Goal: Task Accomplishment & Management: Use online tool/utility

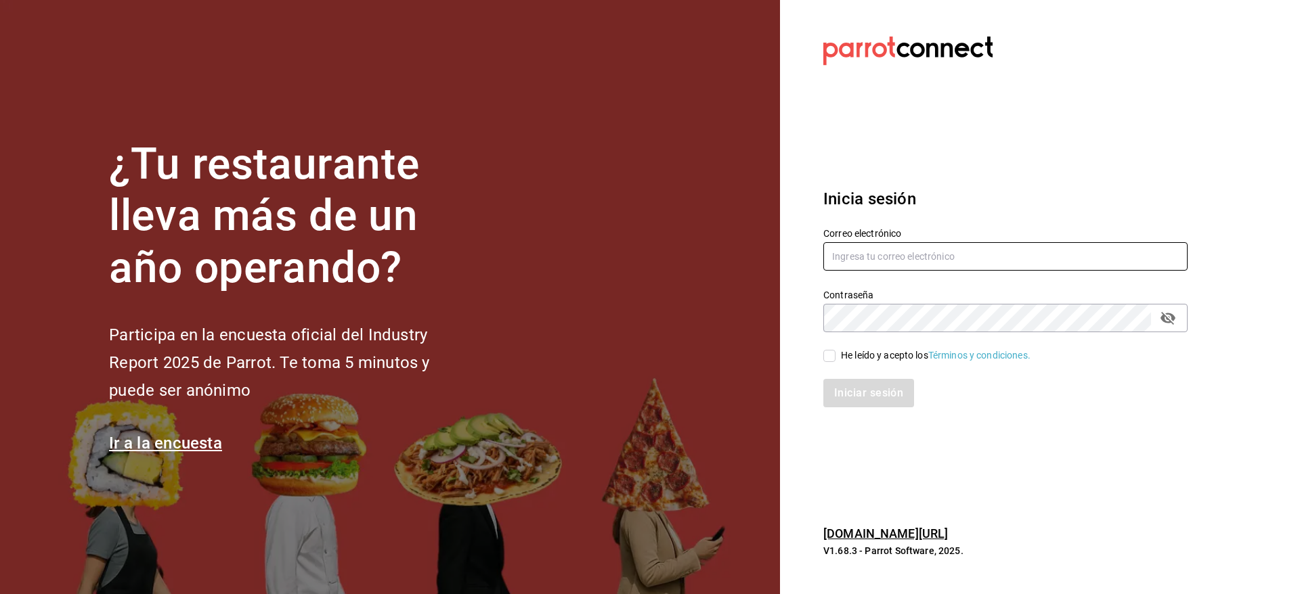
type input "nolita@multiuser.com"
click at [831, 365] on div "Iniciar sesión" at bounding box center [997, 385] width 380 height 45
click at [840, 355] on span "He leído y acepto los Términos y condiciones." at bounding box center [932, 356] width 195 height 14
click at [835, 355] on input "He leído y acepto los Términos y condiciones." at bounding box center [829, 356] width 12 height 12
checkbox input "true"
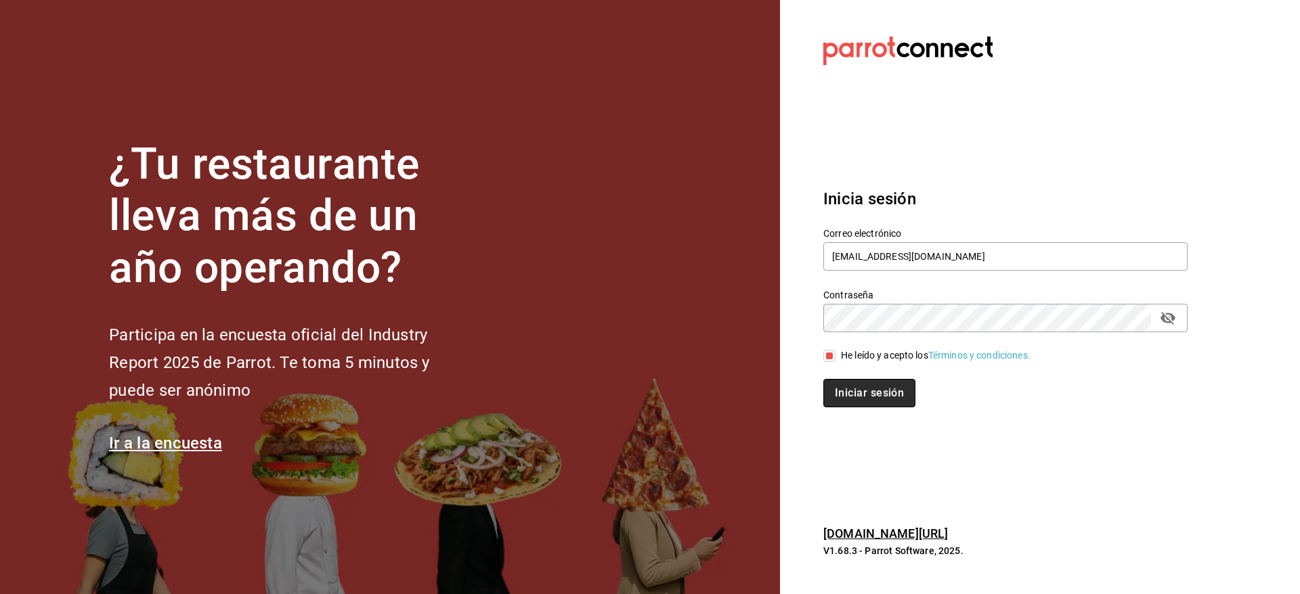
click at [849, 389] on button "Iniciar sesión" at bounding box center [869, 393] width 92 height 28
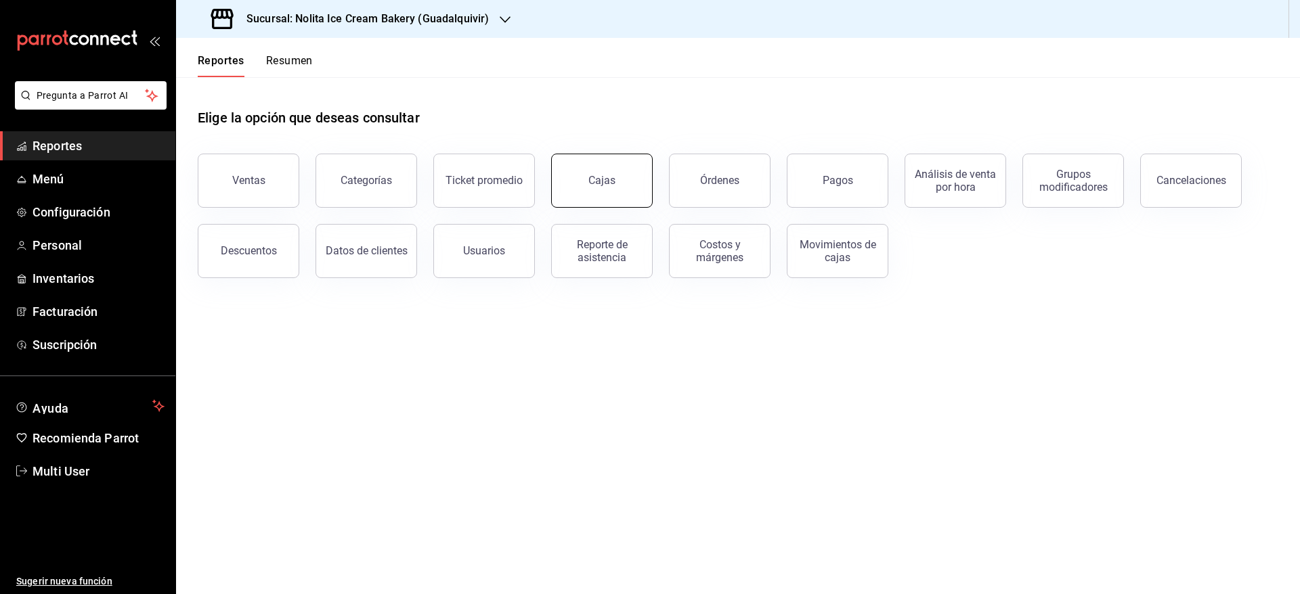
click at [594, 192] on button "Cajas" at bounding box center [602, 181] width 102 height 54
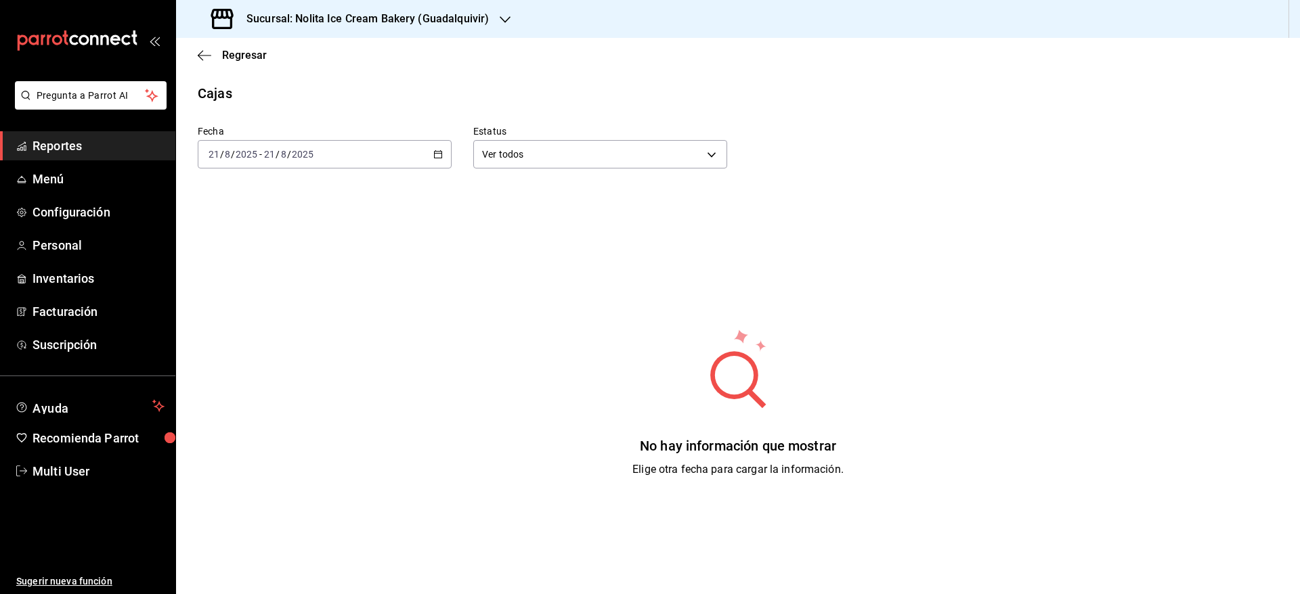
click at [340, 161] on div "[DATE] [DATE] - [DATE] [DATE]" at bounding box center [325, 154] width 254 height 28
click at [246, 252] on span "Semana actual" at bounding box center [261, 256] width 105 height 14
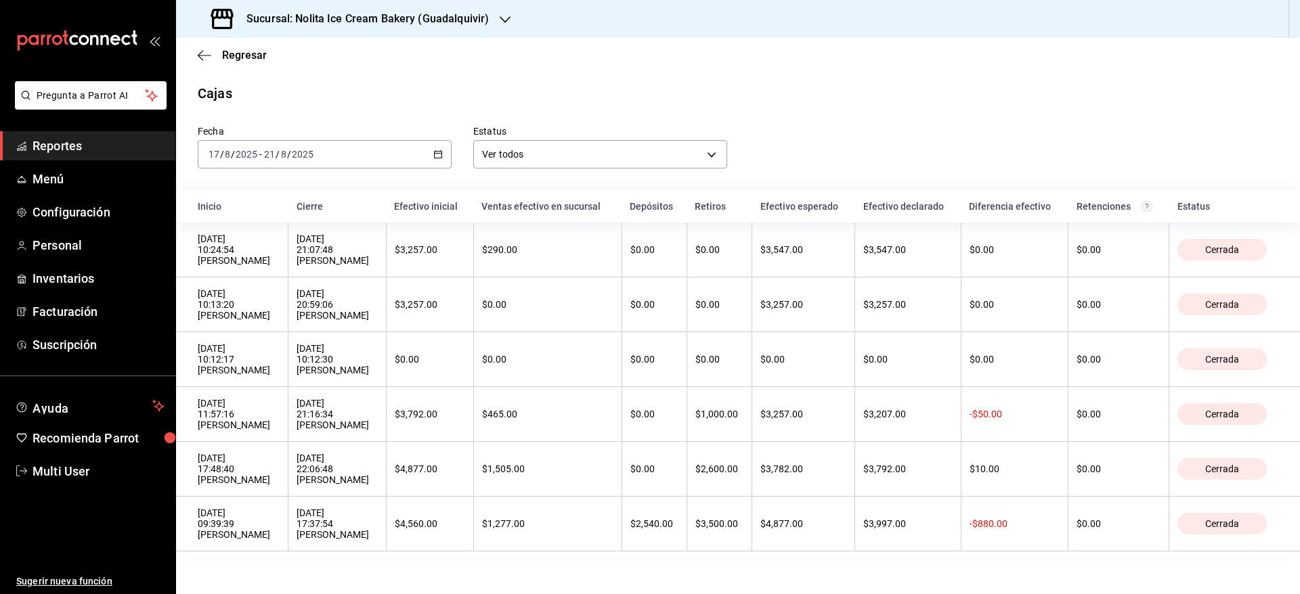
click at [376, 20] on h3 "Sucursal: Nolita Ice Cream Bakery (Guadalquivir)" at bounding box center [362, 19] width 253 height 16
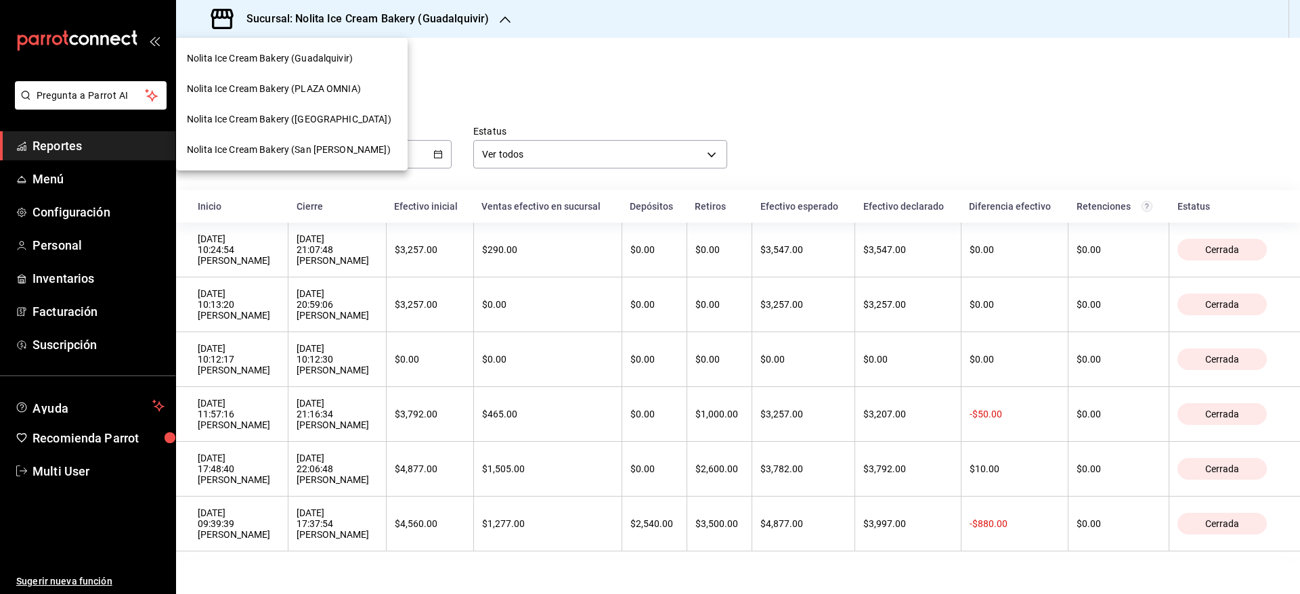
click at [355, 84] on span "Nolita Ice Cream Bakery (PLAZA OMNIA)" at bounding box center [274, 89] width 174 height 14
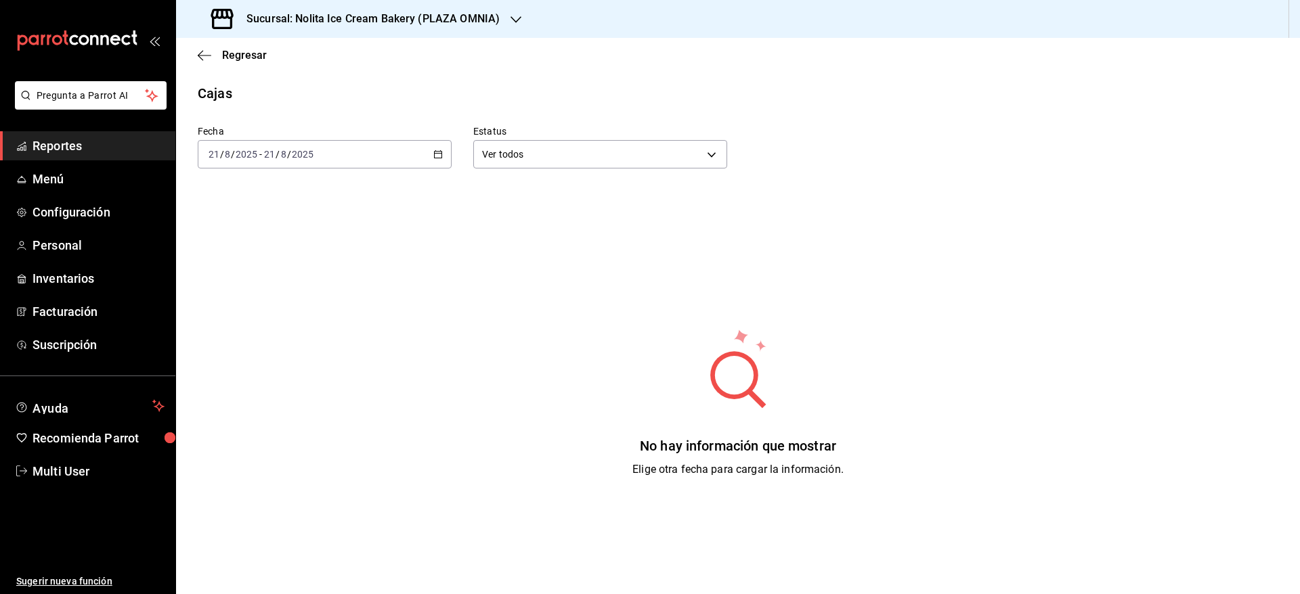
click at [336, 145] on div "[DATE] [DATE] - [DATE] [DATE]" at bounding box center [325, 154] width 254 height 28
click at [294, 264] on li "Semana actual" at bounding box center [261, 256] width 127 height 30
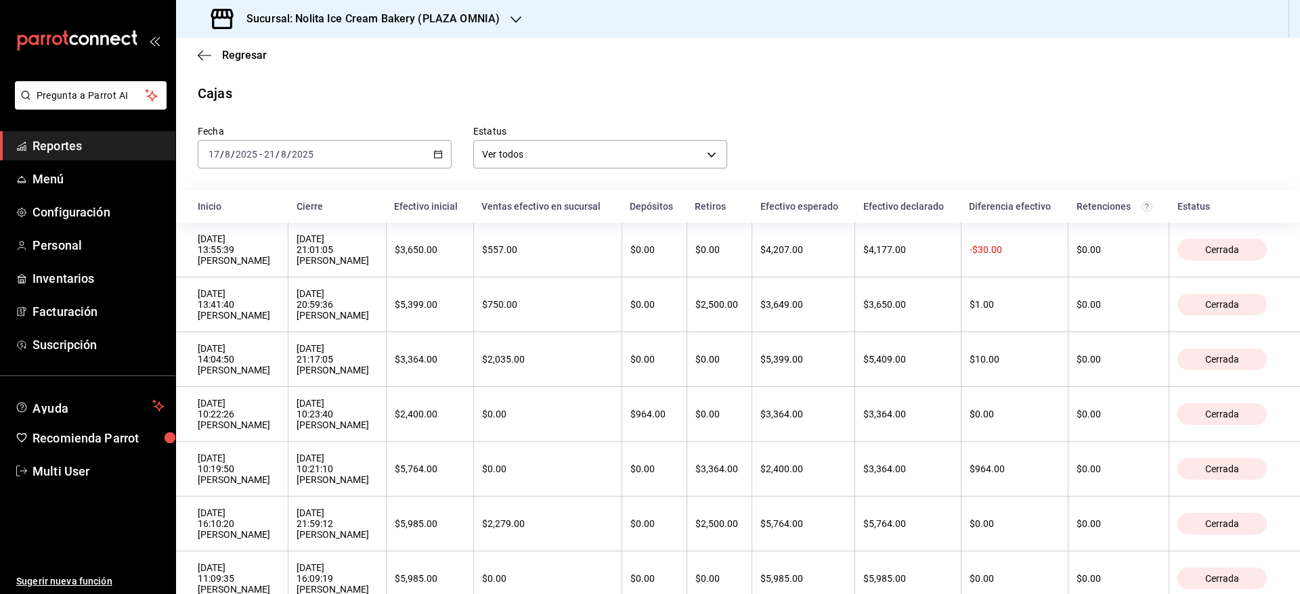
click at [269, 18] on h3 "Sucursal: Nolita Ice Cream Bakery (PLAZA OMNIA)" at bounding box center [368, 19] width 264 height 16
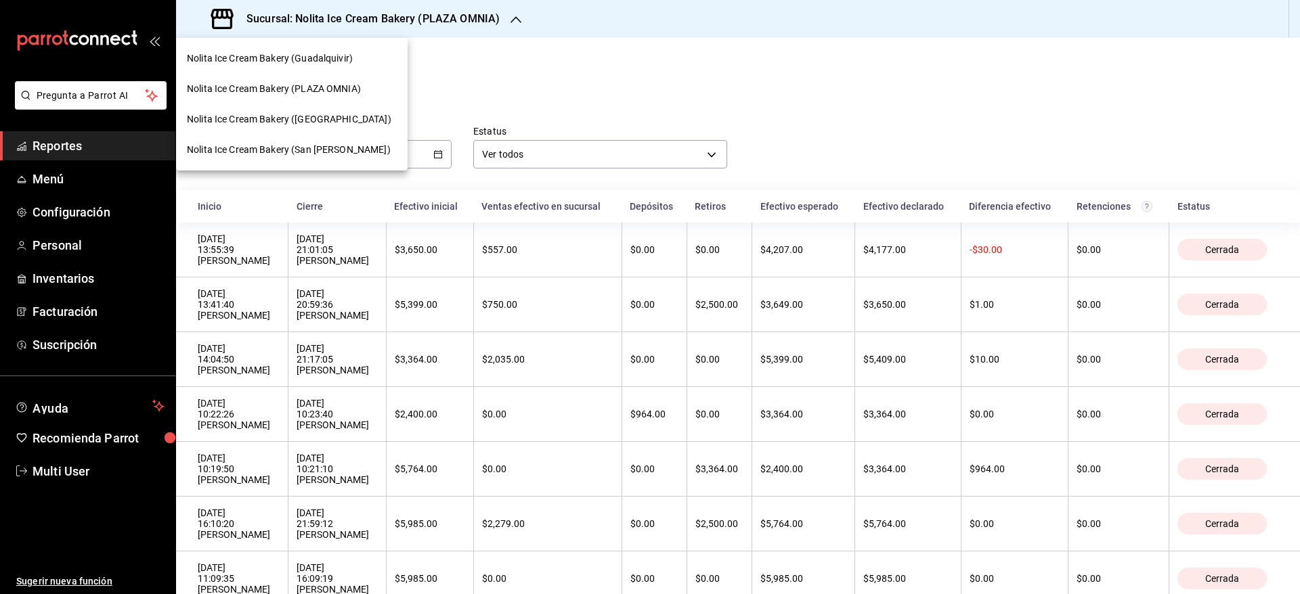
click at [267, 125] on span "Nolita Ice Cream Bakery ([GEOGRAPHIC_DATA])" at bounding box center [289, 119] width 204 height 14
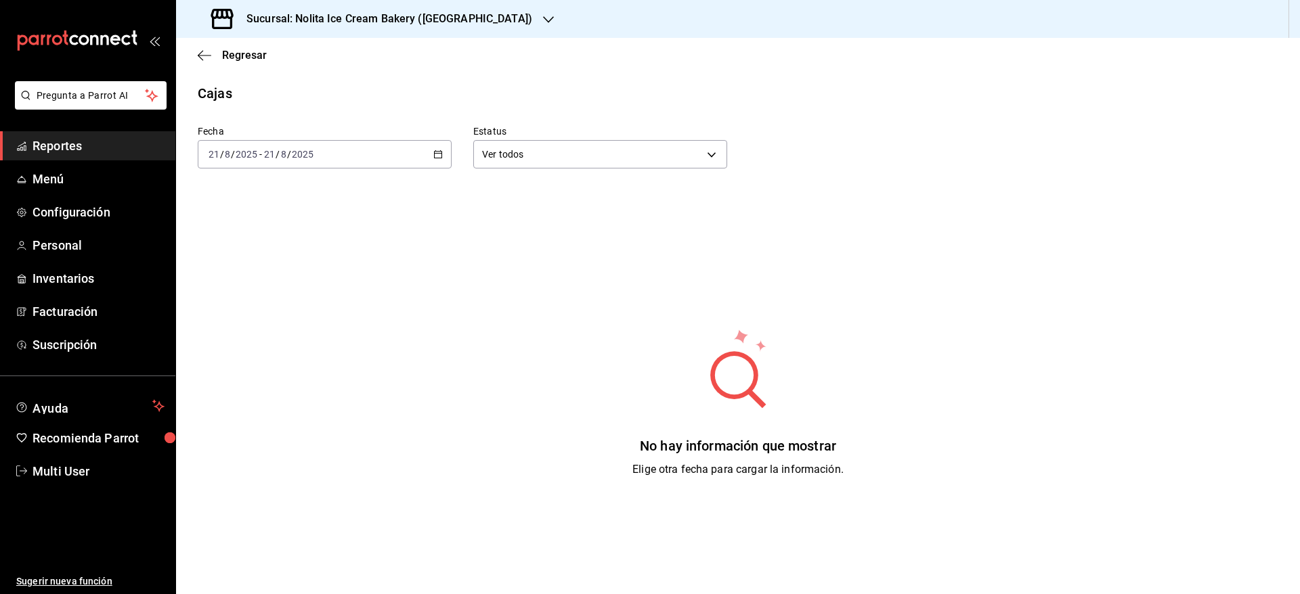
click at [274, 152] on input "21" at bounding box center [269, 154] width 12 height 11
click at [237, 256] on span "Semana actual" at bounding box center [261, 256] width 105 height 14
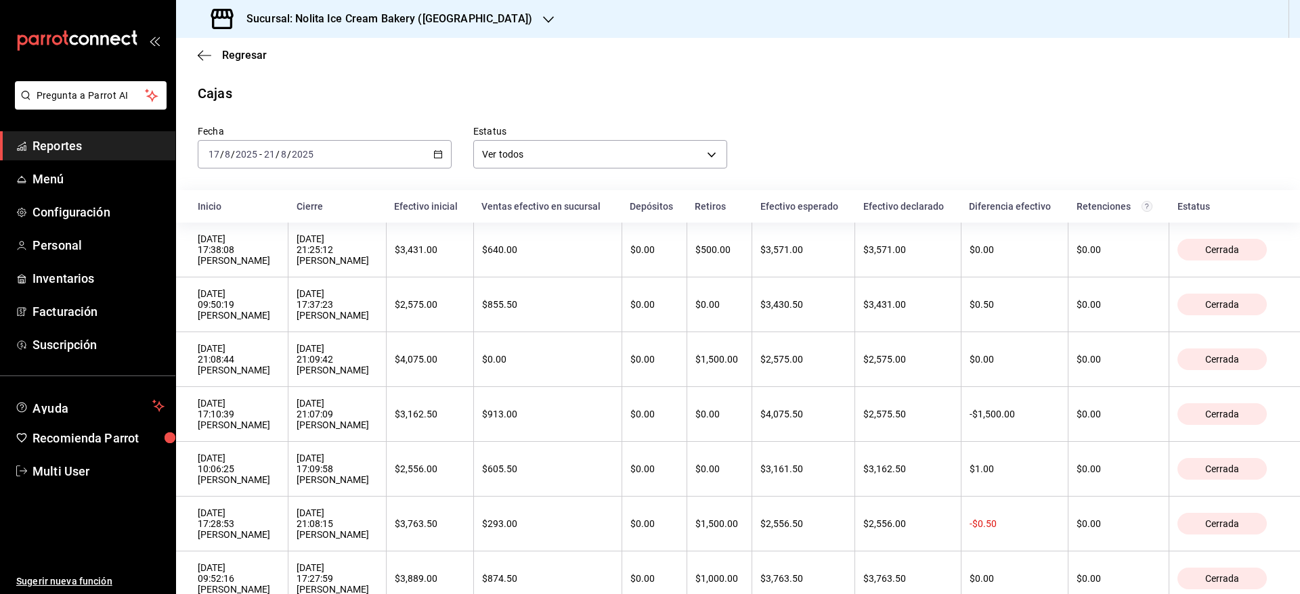
click at [262, 11] on h3 "Sucursal: Nolita Ice Cream Bakery ([GEOGRAPHIC_DATA])" at bounding box center [384, 19] width 296 height 16
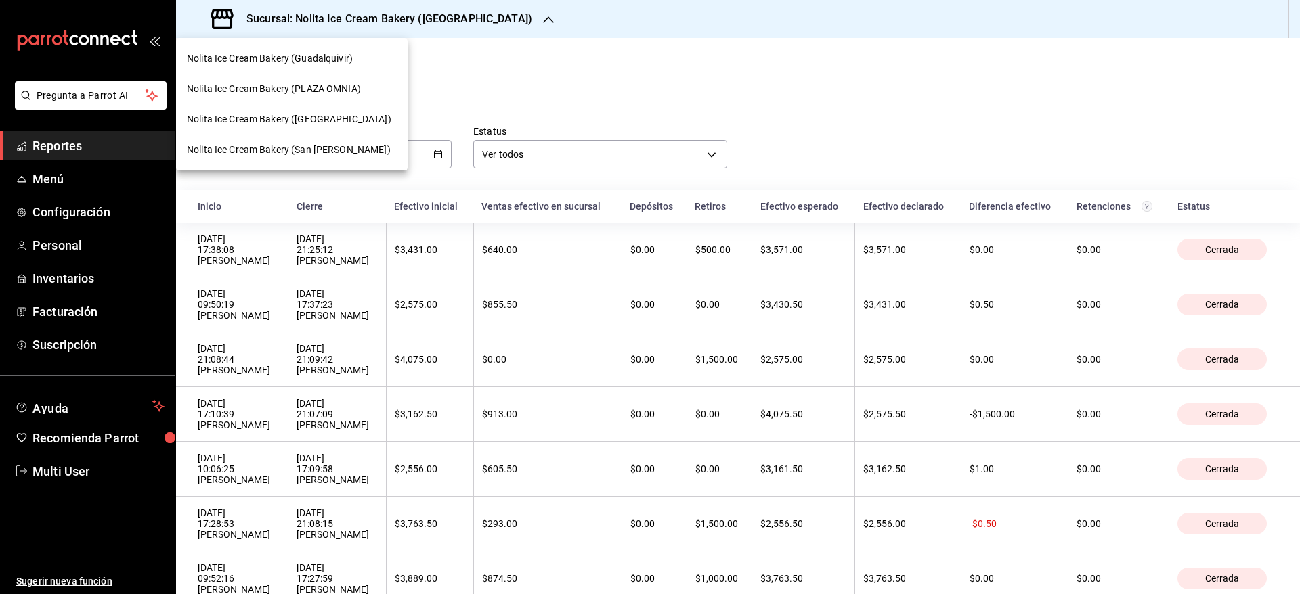
click at [263, 139] on div "Nolita Ice Cream Bakery (San [PERSON_NAME])" at bounding box center [292, 150] width 232 height 30
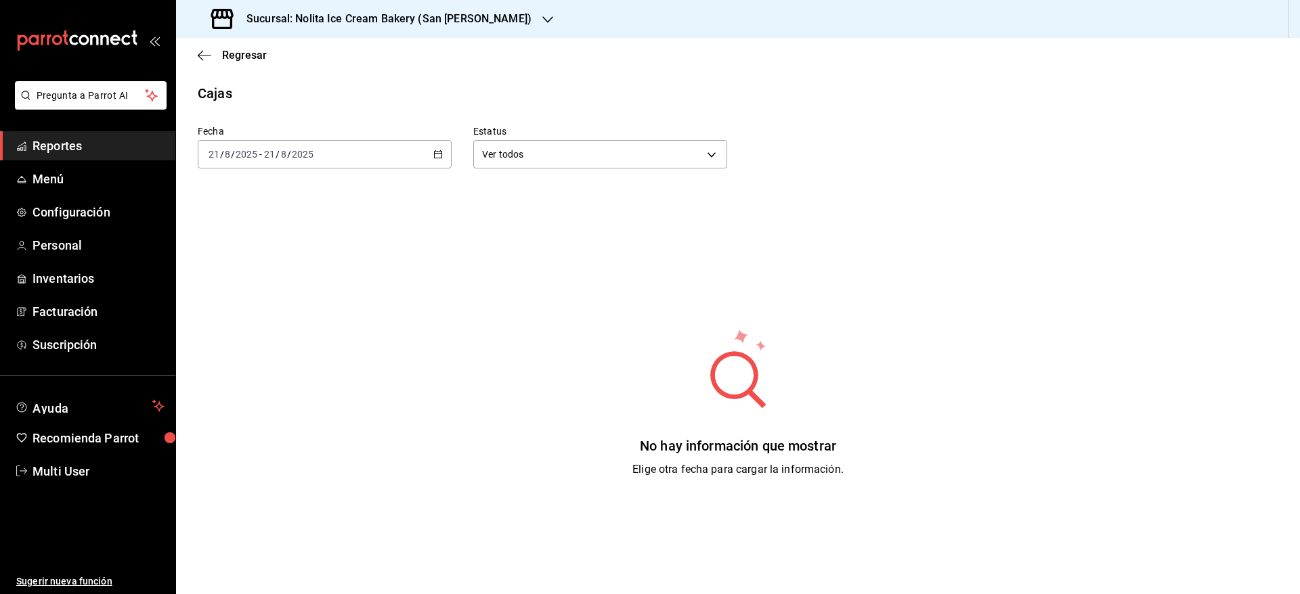
click at [271, 154] on input "21" at bounding box center [269, 154] width 12 height 11
click at [278, 255] on span "Semana actual" at bounding box center [261, 256] width 105 height 14
